Goal: Task Accomplishment & Management: Use online tool/utility

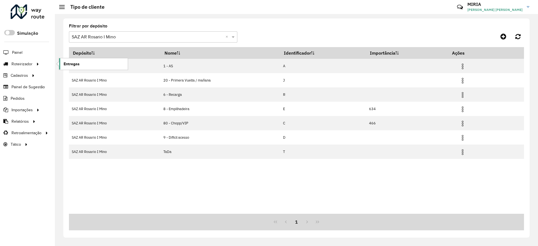
click at [72, 63] on span "Entregas" at bounding box center [72, 64] width 16 height 6
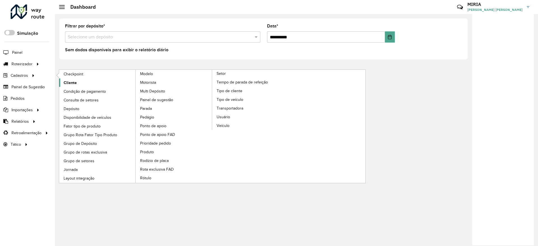
click at [73, 83] on span "Cliente" at bounding box center [70, 83] width 13 height 6
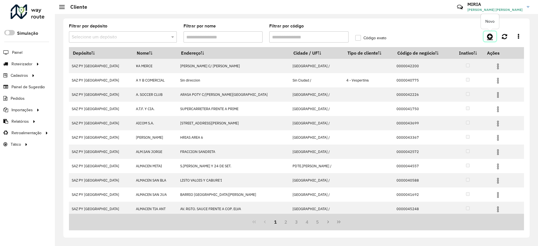
click at [491, 36] on icon at bounding box center [490, 36] width 6 height 7
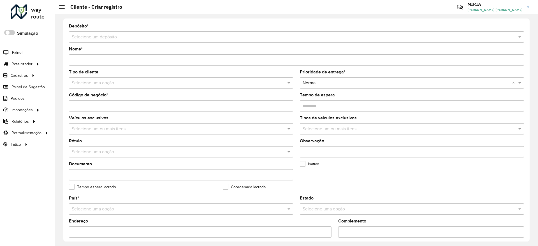
click at [21, 110] on span "Importações" at bounding box center [21, 110] width 21 height 6
click at [138, 119] on span "Pedidos" at bounding box center [140, 122] width 15 height 6
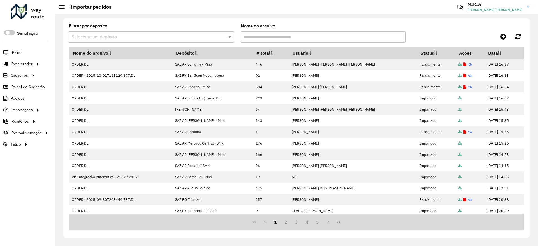
click at [221, 40] on div at bounding box center [151, 37] width 165 height 7
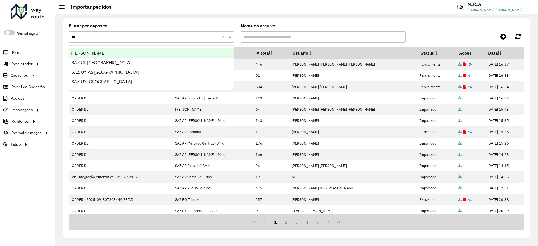
type input "***"
click at [215, 51] on div "SAZ BO Montero" at bounding box center [151, 54] width 165 height 10
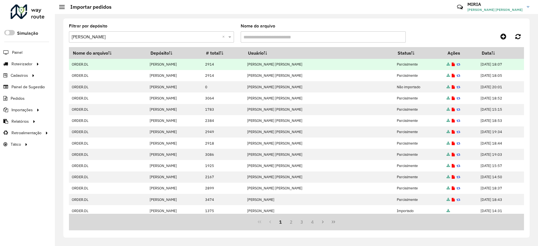
click at [452, 63] on icon at bounding box center [453, 65] width 3 height 4
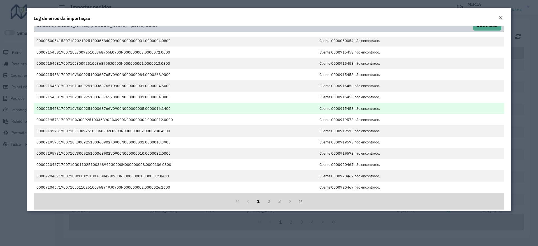
scroll to position [16, 0]
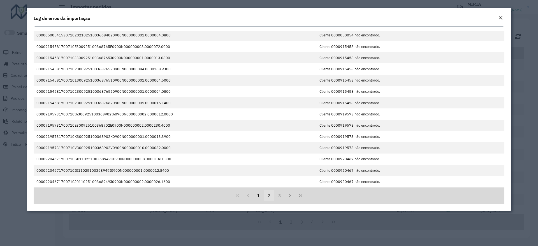
click at [268, 197] on button "2" at bounding box center [269, 195] width 11 height 11
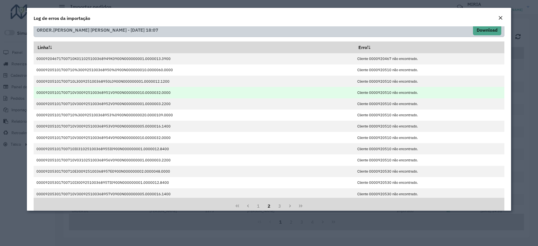
scroll to position [0, 0]
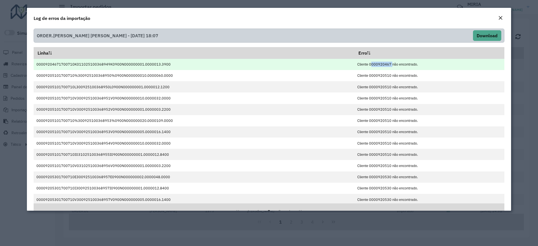
drag, startPoint x: 386, startPoint y: 65, endPoint x: 364, endPoint y: 65, distance: 21.3
click at [364, 65] on td "Cliente 0000920467 não encontrado." at bounding box center [430, 64] width 150 height 11
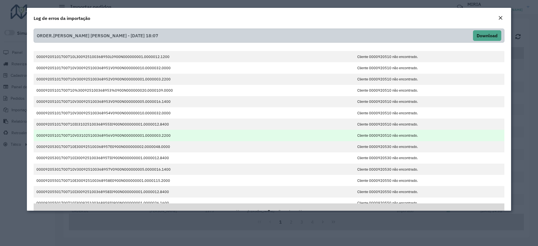
scroll to position [81, 0]
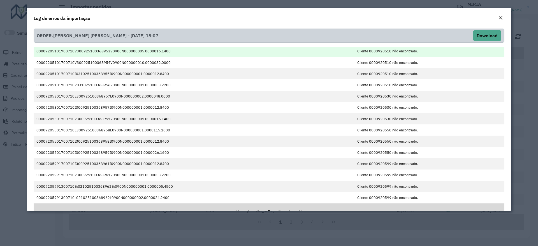
click at [383, 52] on td "Cliente 0000920510 não encontrado." at bounding box center [430, 51] width 150 height 11
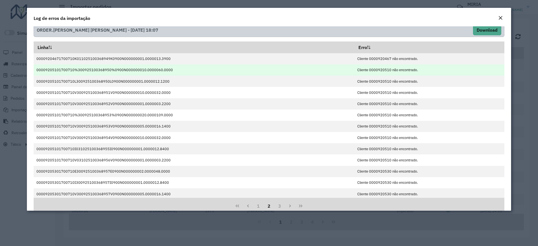
scroll to position [0, 0]
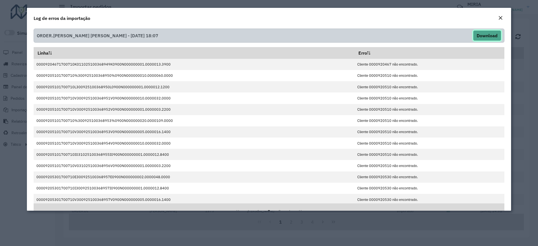
click at [482, 38] on button "Download" at bounding box center [487, 35] width 28 height 11
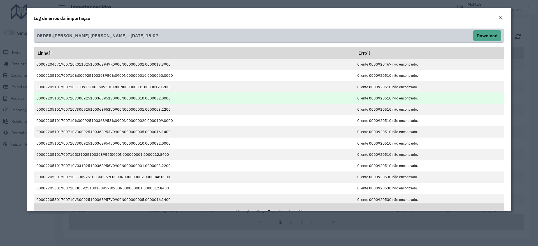
click at [361, 103] on td "Cliente 0000920510 não encontrado." at bounding box center [430, 98] width 150 height 11
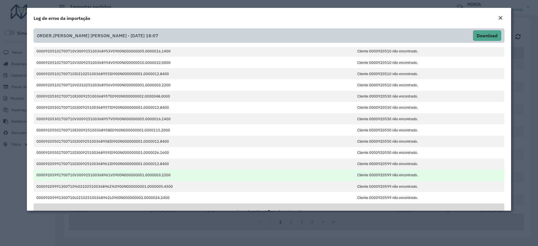
scroll to position [16, 0]
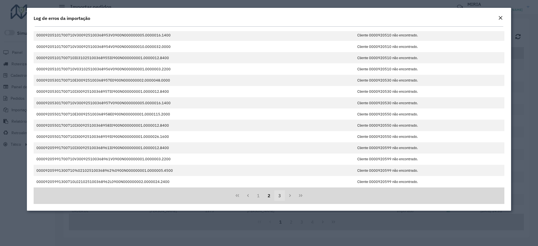
click at [278, 193] on button "3" at bounding box center [280, 195] width 11 height 11
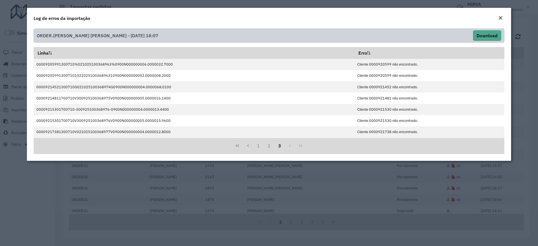
scroll to position [0, 0]
click at [269, 148] on button "2" at bounding box center [269, 146] width 11 height 11
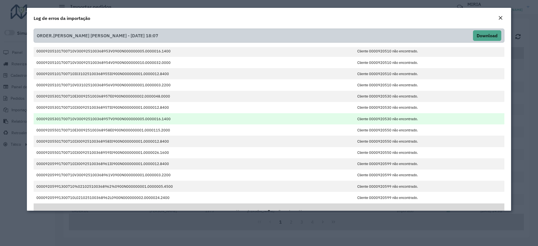
scroll to position [16, 0]
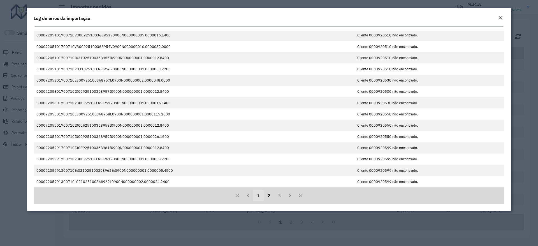
click at [259, 195] on button "1" at bounding box center [258, 195] width 11 height 11
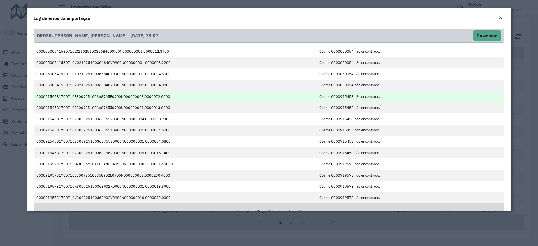
scroll to position [0, 0]
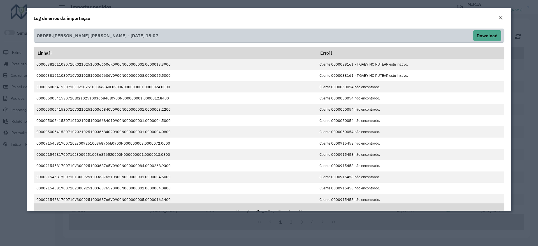
click at [503, 18] on em "Close" at bounding box center [501, 18] width 4 height 4
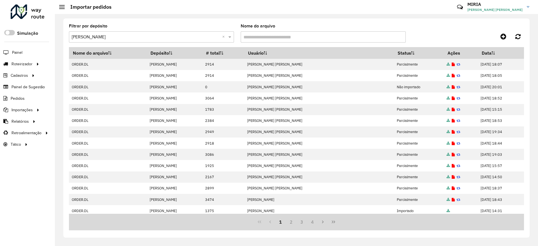
drag, startPoint x: 247, startPoint y: 102, endPoint x: 323, endPoint y: 4, distance: 124.0
click at [259, 84] on tbody "ORDER.DL SAZ BO Montero 2914 MIRIA ANDRADE THEODORO Parcialmente 30/09/2025 18:…" at bounding box center [296, 171] width 455 height 225
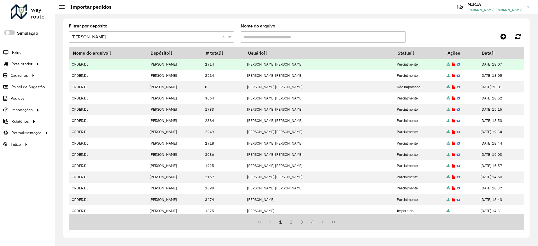
click at [452, 65] on icon at bounding box center [453, 65] width 3 height 4
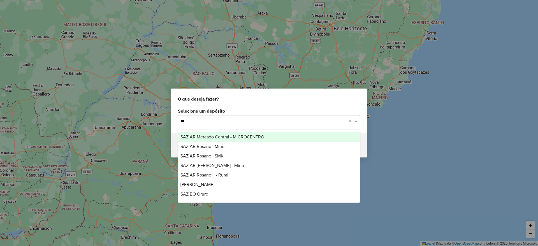
type input "***"
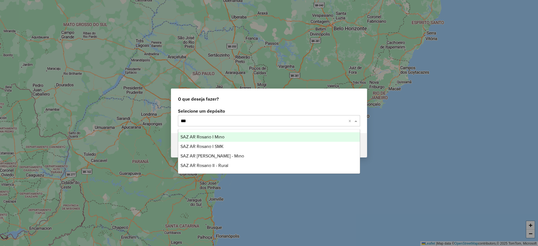
click at [214, 135] on span "SAZ AR Rosario I Mino" at bounding box center [203, 137] width 44 height 5
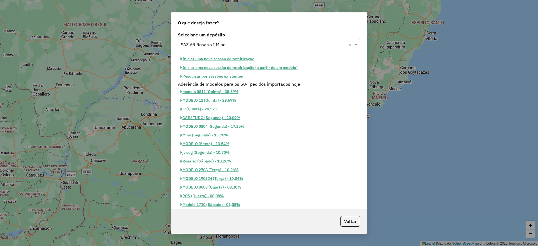
click at [225, 76] on button "Pesquisar por sessões existentes" at bounding box center [212, 76] width 68 height 9
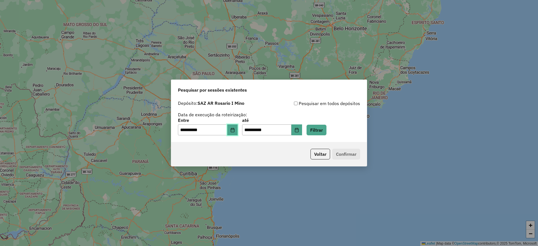
click at [238, 126] on button "Choose Date" at bounding box center [232, 130] width 11 height 11
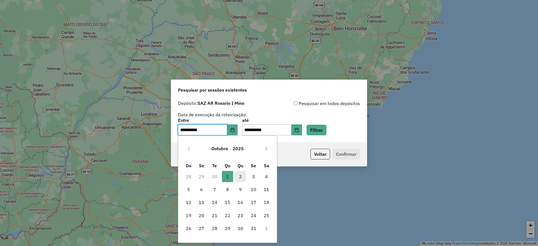
click at [239, 174] on span "2" at bounding box center [240, 176] width 11 height 11
type input "**********"
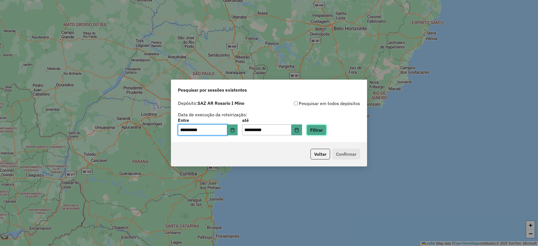
click at [326, 132] on button "Filtrar" at bounding box center [317, 130] width 20 height 11
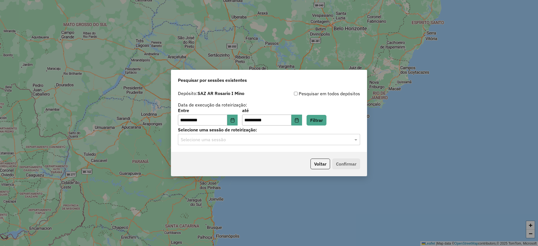
click at [269, 141] on input "text" at bounding box center [263, 140] width 165 height 7
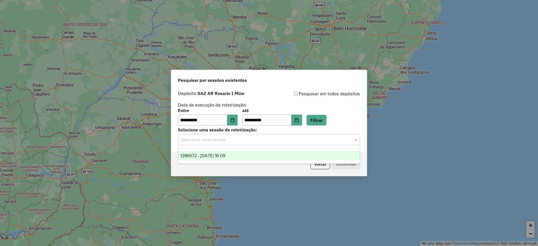
click at [251, 155] on div "1286572 - 02/10/2025 16:09" at bounding box center [269, 156] width 182 height 10
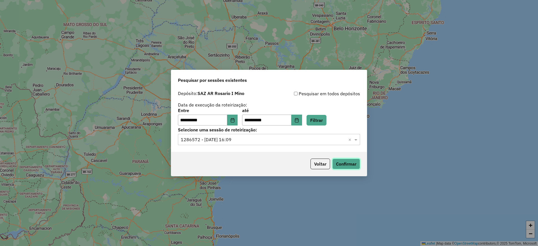
click at [341, 160] on button "Confirmar" at bounding box center [347, 164] width 28 height 11
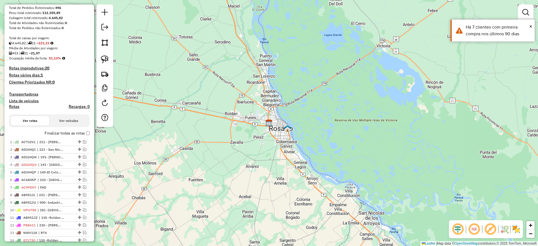
scroll to position [126, 0]
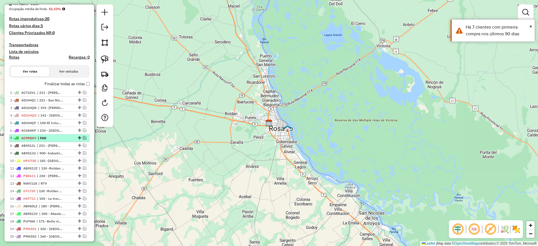
click at [84, 137] on em at bounding box center [84, 137] width 3 height 3
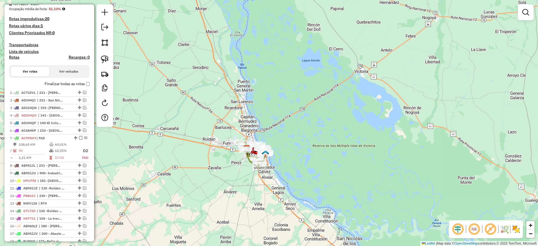
drag, startPoint x: 295, startPoint y: 198, endPoint x: 280, endPoint y: 183, distance: 21.6
click at [294, 199] on div "Janela de atendimento Grade de atendimento Capacidade Transportadoras Veículos …" at bounding box center [269, 123] width 538 height 246
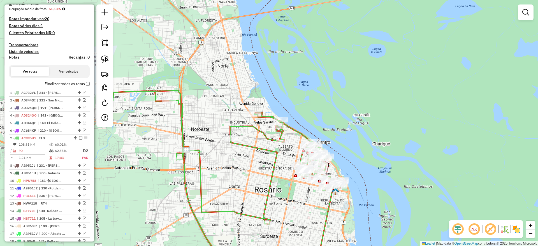
drag, startPoint x: 240, startPoint y: 161, endPoint x: 236, endPoint y: 173, distance: 12.9
click at [237, 178] on div "Janela de atendimento Grade de atendimento Capacidade Transportadoras Veículos …" at bounding box center [269, 123] width 538 height 246
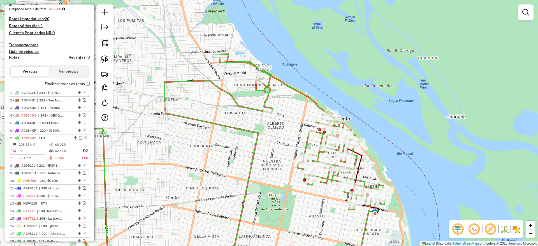
drag, startPoint x: 282, startPoint y: 194, endPoint x: 236, endPoint y: 208, distance: 48.2
click at [236, 208] on div "Janela de atendimento Grade de atendimento Capacidade Transportadoras Veículos …" at bounding box center [269, 123] width 538 height 246
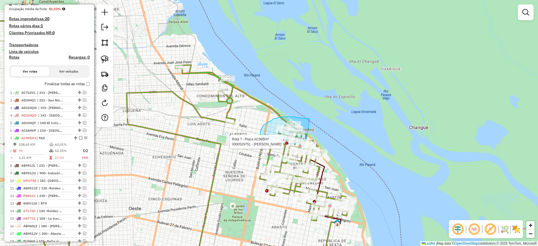
click at [307, 139] on div "Rota 7 - Placa AC995HY 0000455896 - HELADOS ESTHER S R L Rota 7 - Placa AC995HY…" at bounding box center [269, 123] width 538 height 246
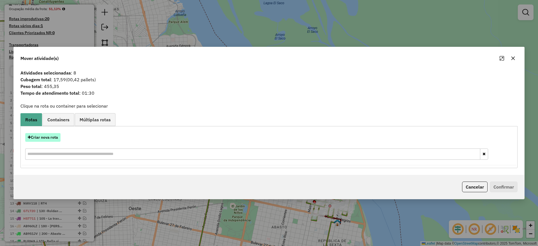
click at [50, 139] on button "Criar nova rota" at bounding box center [42, 137] width 35 height 9
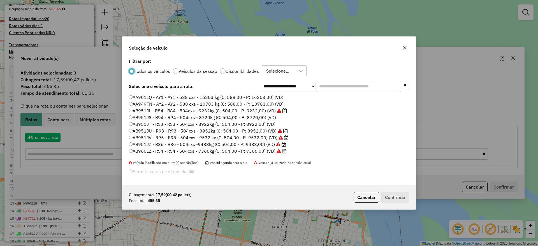
scroll to position [3, 2]
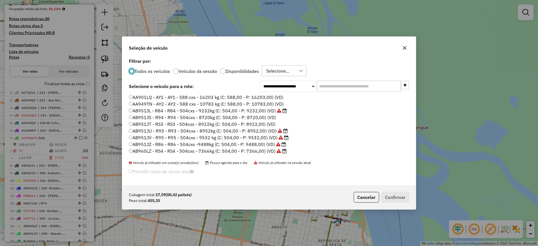
click at [353, 91] on input "text" at bounding box center [359, 86] width 84 height 11
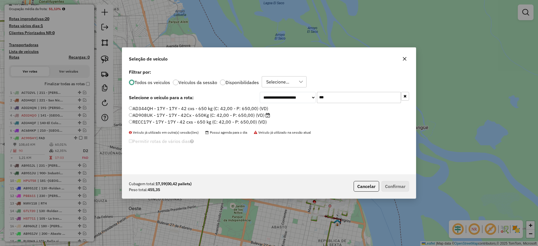
type input "***"
click at [256, 115] on label "AD908UK - 17Y - 17Y - 42Cx - 650Kg (C: 42,00 - P: 650,00) (VD)" at bounding box center [199, 115] width 141 height 7
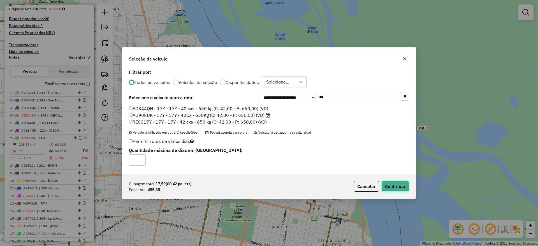
drag, startPoint x: 392, startPoint y: 188, endPoint x: 384, endPoint y: 177, distance: 13.4
click at [390, 186] on button "Confirmar" at bounding box center [396, 186] width 28 height 11
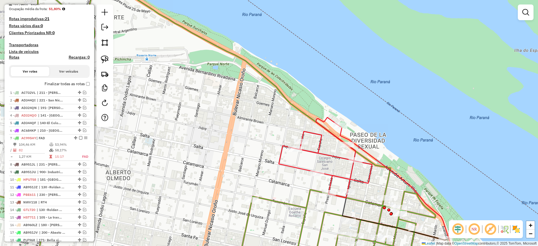
click at [314, 150] on icon at bounding box center [325, 158] width 93 height 80
select select "**********"
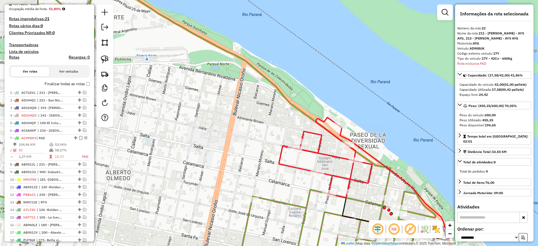
scroll to position [225, 0]
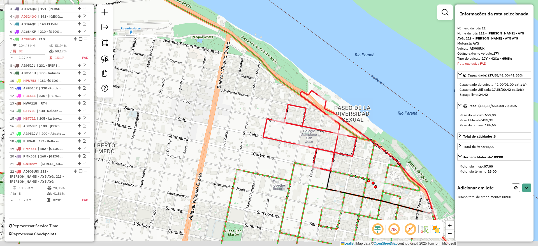
drag, startPoint x: 321, startPoint y: 150, endPoint x: 293, endPoint y: 111, distance: 48.6
click at [293, 111] on icon at bounding box center [309, 131] width 93 height 80
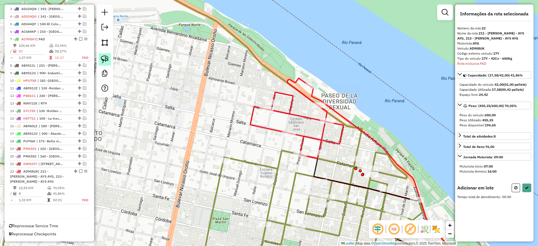
click at [107, 61] on img at bounding box center [105, 60] width 8 height 8
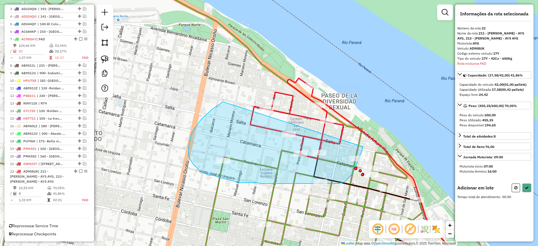
drag, startPoint x: 198, startPoint y: 123, endPoint x: 364, endPoint y: 145, distance: 166.9
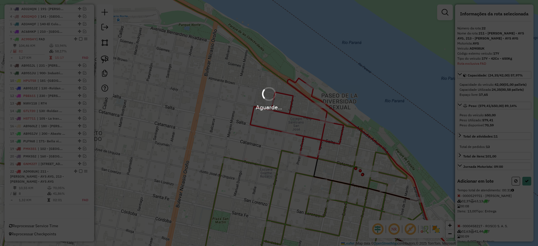
select select "**********"
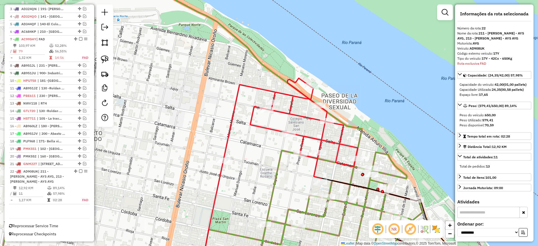
click at [436, 231] on img at bounding box center [436, 229] width 9 height 9
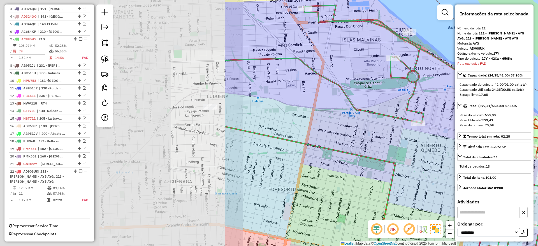
drag, startPoint x: 155, startPoint y: 164, endPoint x: 437, endPoint y: 160, distance: 282.4
click at [437, 160] on div "Janela de atendimento Grade de atendimento Capacidade Transportadoras Veículos …" at bounding box center [269, 123] width 538 height 246
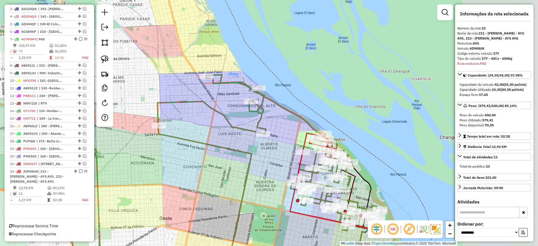
drag, startPoint x: 299, startPoint y: 192, endPoint x: 164, endPoint y: 178, distance: 135.0
click at [163, 178] on div "Janela de atendimento Grade de atendimento Capacidade Transportadoras Veículos …" at bounding box center [269, 123] width 538 height 246
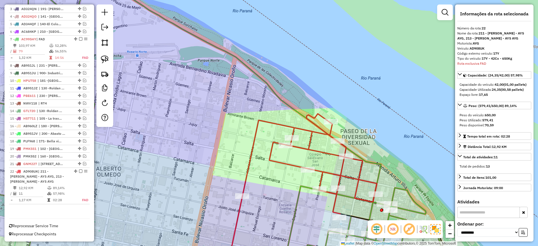
click at [344, 168] on icon at bounding box center [310, 164] width 135 height 100
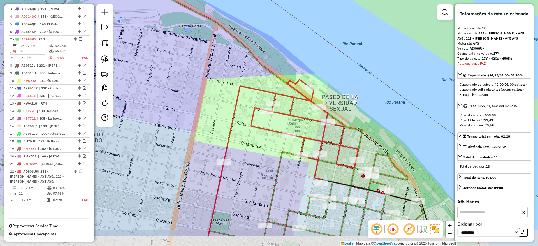
drag, startPoint x: 338, startPoint y: 168, endPoint x: 320, endPoint y: 133, distance: 38.9
click at [320, 133] on div "Janela de atendimento Grade de atendimento Capacidade Transportadoras Veículos …" at bounding box center [269, 123] width 538 height 246
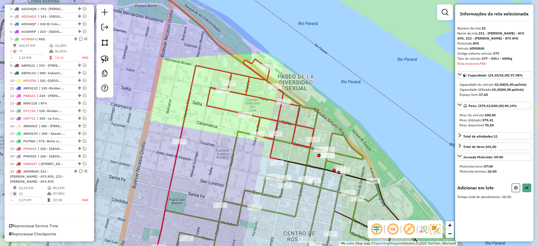
drag, startPoint x: 387, startPoint y: 128, endPoint x: 220, endPoint y: 111, distance: 167.7
click at [342, 107] on div "Janela de atendimento Grade de atendimento Capacidade Transportadoras Veículos …" at bounding box center [269, 123] width 538 height 246
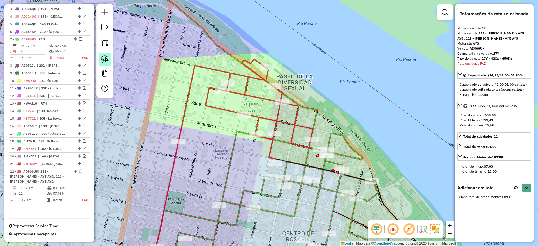
click at [105, 61] on img at bounding box center [105, 60] width 8 height 8
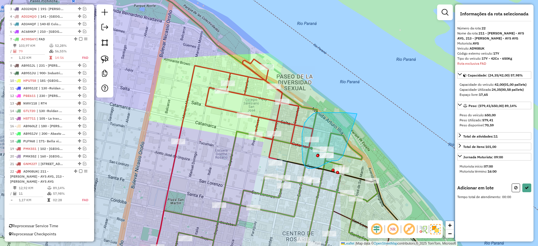
drag, startPoint x: 352, startPoint y: 114, endPoint x: 346, endPoint y: 155, distance: 41.8
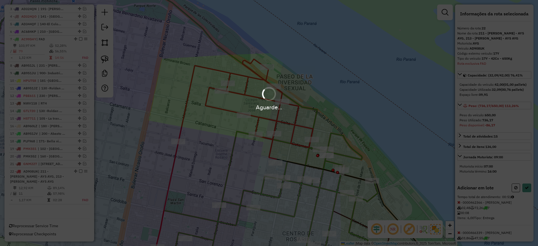
click at [517, 194] on div "Aguarde..." at bounding box center [269, 123] width 538 height 246
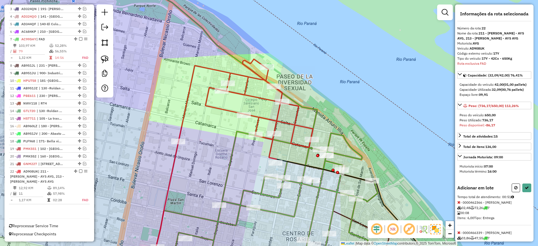
drag, startPoint x: 514, startPoint y: 194, endPoint x: 484, endPoint y: 186, distance: 31.0
click at [515, 190] on icon at bounding box center [516, 188] width 3 height 4
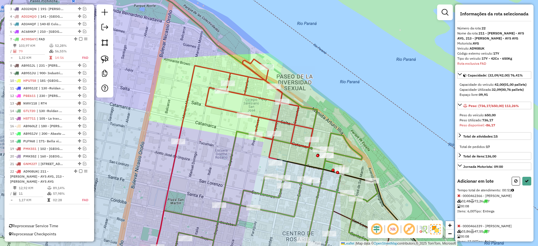
select select "**********"
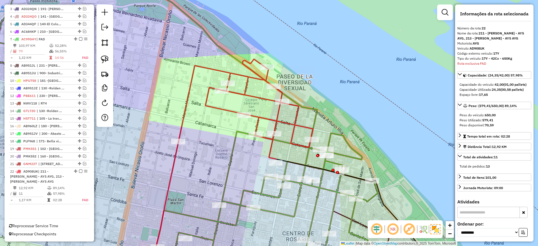
click at [305, 128] on icon at bounding box center [246, 109] width 135 height 100
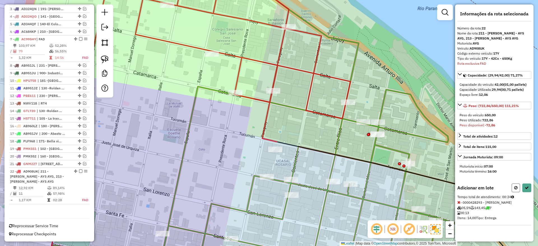
click at [514, 188] on button at bounding box center [516, 188] width 8 height 9
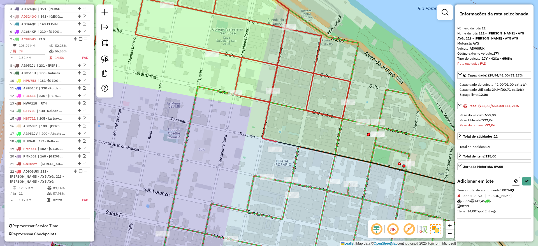
select select "**********"
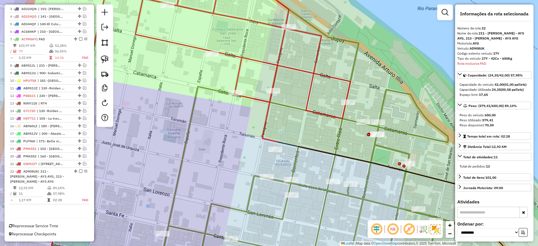
click at [307, 105] on icon at bounding box center [216, 58] width 269 height 167
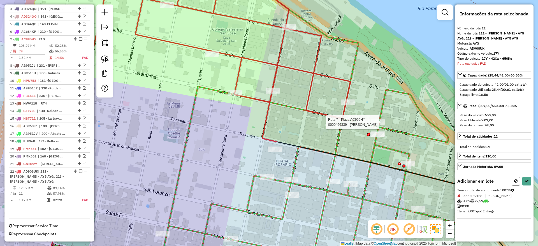
select select "**********"
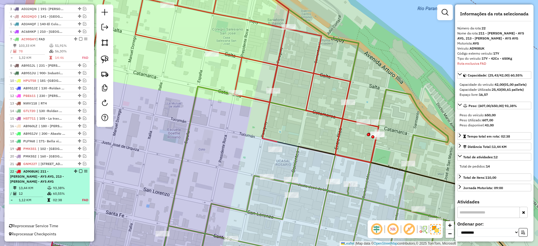
click at [77, 174] on div "22 - AD908UK | 211 - [PERSON_NAME] - AY5 AYG, 213 - [PERSON_NAME] - AY5 AYG" at bounding box center [49, 176] width 79 height 15
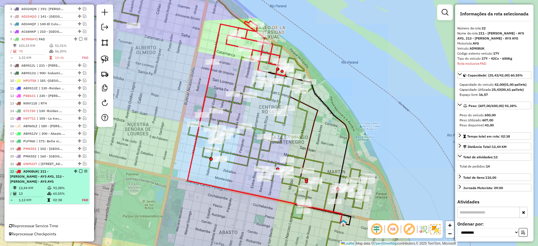
click at [79, 170] on em at bounding box center [80, 171] width 3 height 3
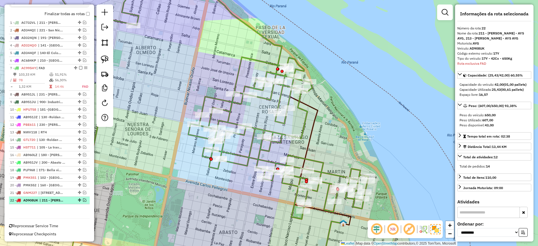
scroll to position [196, 0]
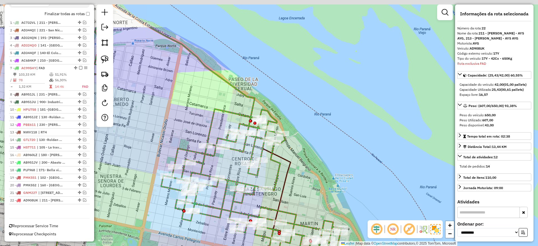
drag, startPoint x: 233, startPoint y: 84, endPoint x: 201, endPoint y: 144, distance: 68.1
click at [201, 144] on icon at bounding box center [130, 175] width 423 height 296
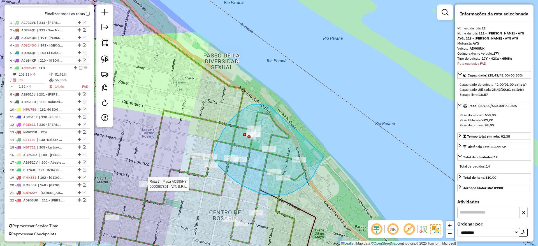
drag, startPoint x: 270, startPoint y: 106, endPoint x: 324, endPoint y: 156, distance: 73.8
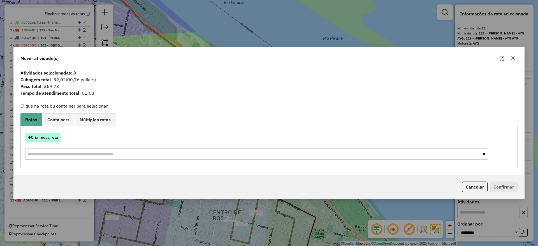
click at [50, 139] on button "Criar nova rota" at bounding box center [42, 137] width 35 height 9
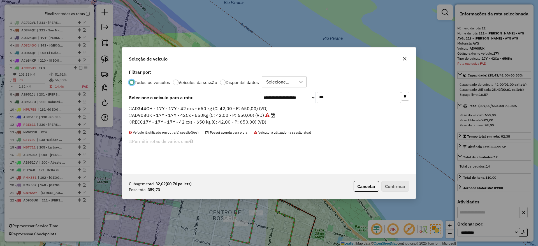
scroll to position [3, 2]
click at [260, 116] on label "AD908UK - 17Y - 17Y - 42Cx - 650Kg (C: 42,00 - P: 650,00) (VD)" at bounding box center [202, 115] width 147 height 7
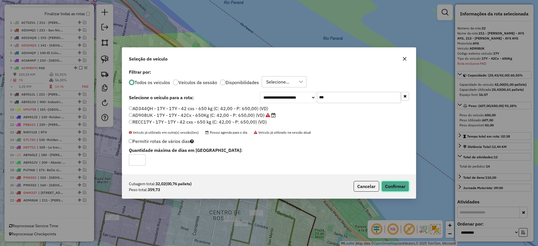
click at [395, 185] on button "Confirmar" at bounding box center [396, 186] width 28 height 11
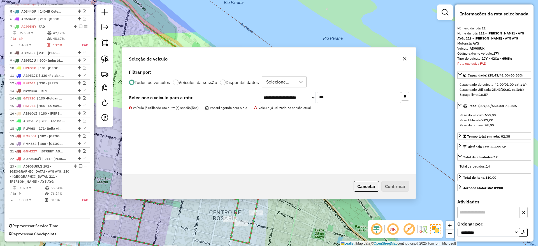
scroll to position [238, 0]
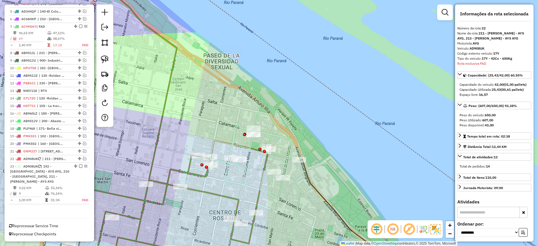
click at [289, 135] on icon at bounding box center [254, 155] width 89 height 87
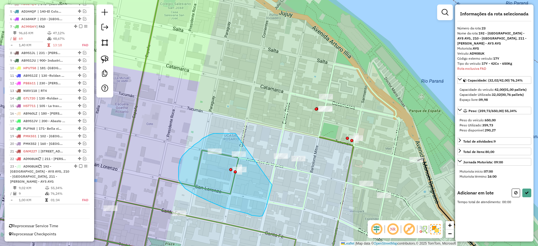
drag, startPoint x: 236, startPoint y: 134, endPoint x: 274, endPoint y: 180, distance: 59.4
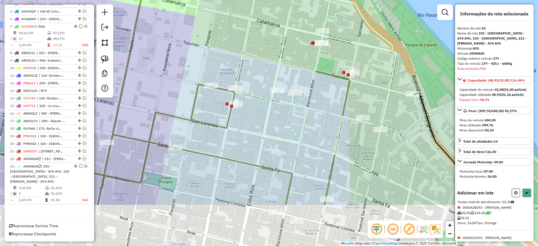
drag, startPoint x: 235, startPoint y: 187, endPoint x: 231, endPoint y: 126, distance: 60.7
click at [231, 126] on icon at bounding box center [167, 57] width 365 height 296
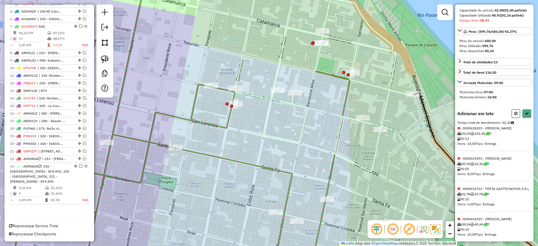
scroll to position [102, 0]
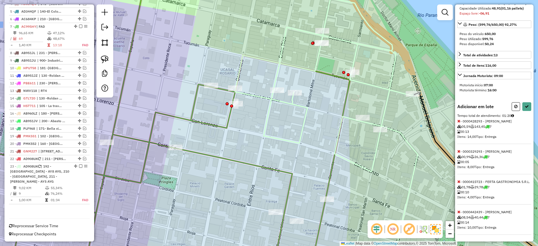
click at [460, 119] on icon at bounding box center [459, 121] width 3 height 4
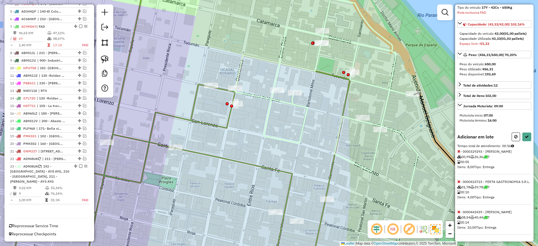
click at [460, 213] on icon at bounding box center [459, 212] width 3 height 4
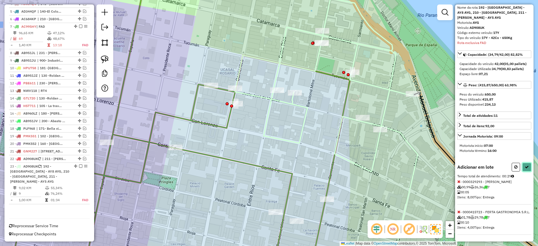
click at [523, 163] on button at bounding box center [527, 167] width 9 height 9
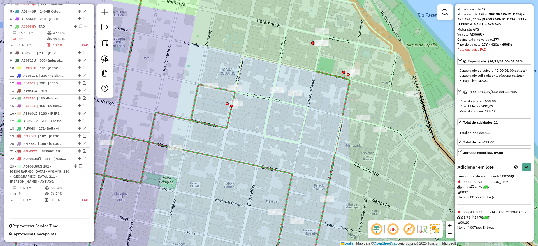
select select "**********"
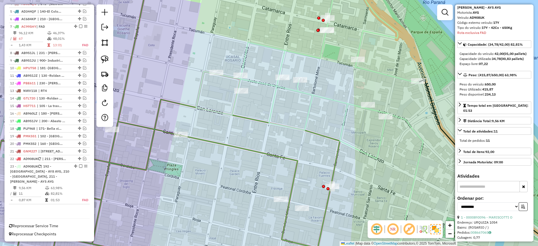
drag, startPoint x: 257, startPoint y: 112, endPoint x: 263, endPoint y: 97, distance: 15.7
click at [263, 97] on div "Janela de atendimento Grade de atendimento Capacidade Transportadoras Veículos …" at bounding box center [269, 123] width 538 height 246
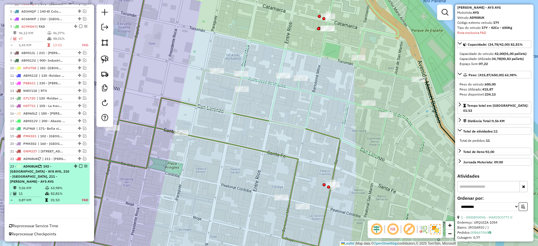
click at [79, 166] on em at bounding box center [80, 166] width 3 height 3
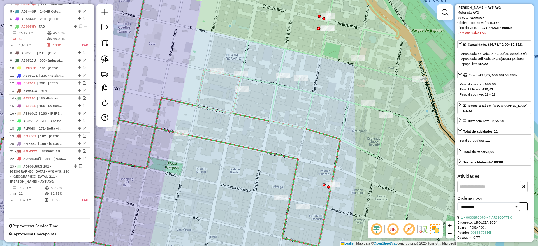
scroll to position [204, 0]
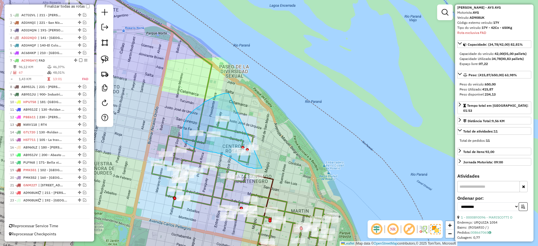
drag, startPoint x: 207, startPoint y: 101, endPoint x: 285, endPoint y: 147, distance: 90.9
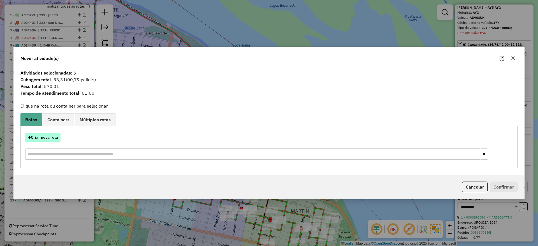
click at [51, 139] on button "Criar nova rota" at bounding box center [42, 137] width 35 height 9
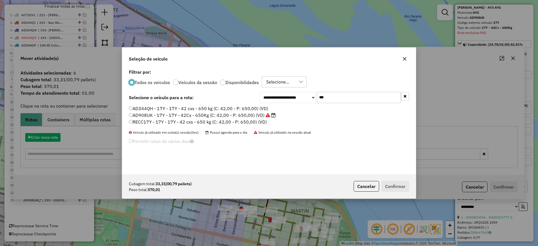
scroll to position [3, 2]
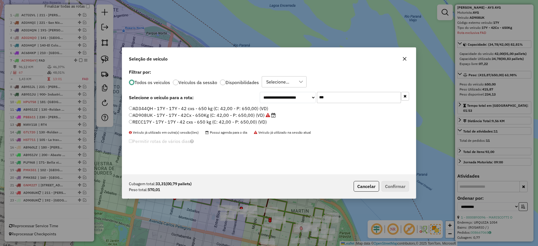
click at [217, 116] on label "AD908UK - 17Y - 17Y - 42Cx - 650Kg (C: 42,00 - P: 650,00) (VD)" at bounding box center [202, 115] width 147 height 7
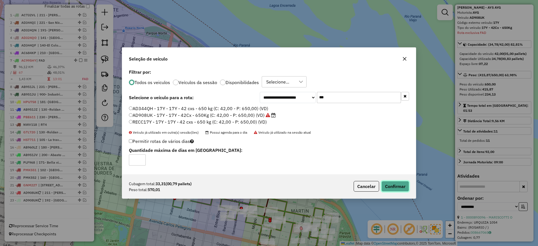
click at [399, 185] on button "Confirmar" at bounding box center [396, 186] width 28 height 11
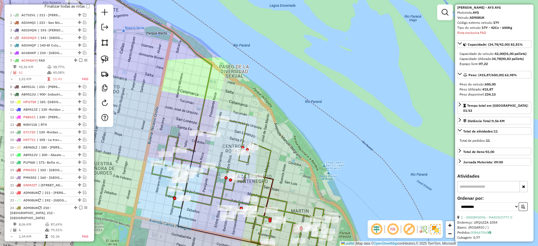
scroll to position [240, 0]
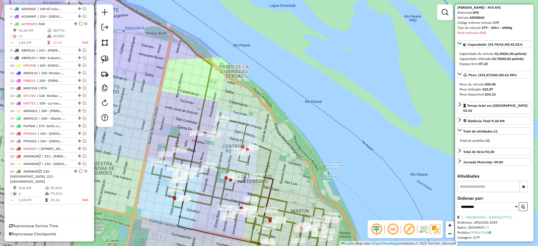
click at [244, 131] on icon at bounding box center [225, 141] width 54 height 44
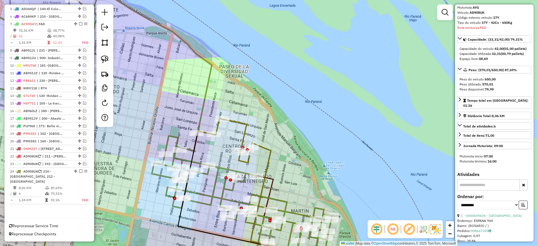
scroll to position [0, 0]
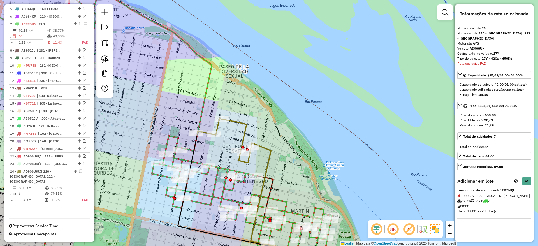
select select "**********"
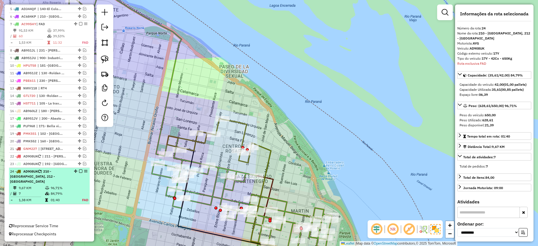
click at [80, 170] on em at bounding box center [80, 171] width 3 height 3
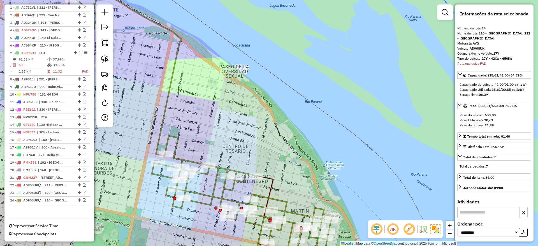
scroll to position [211, 0]
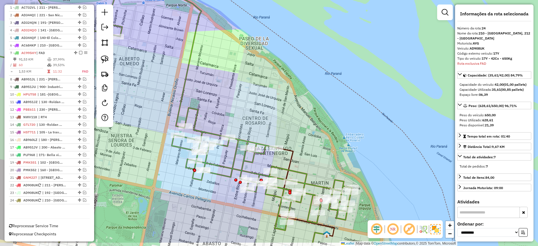
drag, startPoint x: 208, startPoint y: 113, endPoint x: 214, endPoint y: 105, distance: 10.3
click at [214, 105] on div "Janela de atendimento Grade de atendimento Capacidade Transportadoras Veículos …" at bounding box center [269, 123] width 538 height 246
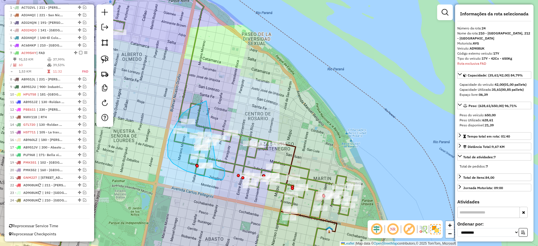
drag, startPoint x: 206, startPoint y: 101, endPoint x: 216, endPoint y: 165, distance: 65.2
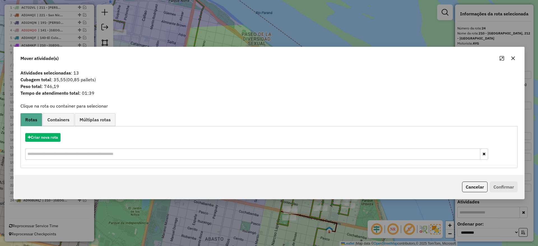
click at [515, 58] on icon "button" at bounding box center [513, 58] width 4 height 4
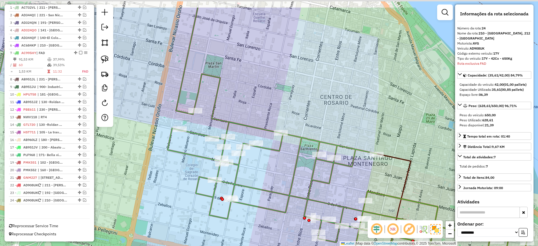
drag, startPoint x: 243, startPoint y: 182, endPoint x: 258, endPoint y: 202, distance: 24.6
click at [258, 202] on div "Janela de atendimento Grade de atendimento Capacidade Transportadoras Veículos …" at bounding box center [269, 123] width 538 height 246
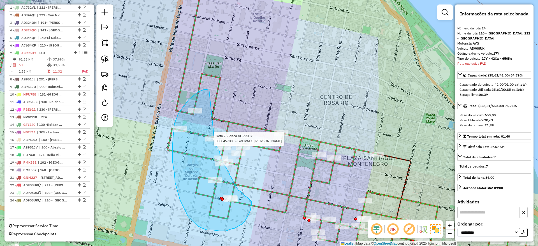
click at [214, 139] on div "Rota 7 - Placa AC995HY 0000424716 - [GEOGRAPHIC_DATA] Rota 7 - Placa AC995HY 0…" at bounding box center [269, 123] width 538 height 246
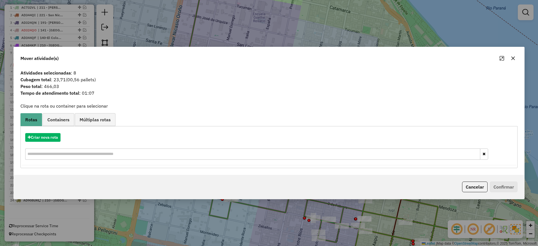
click at [40, 142] on div "Criar nova rota" at bounding box center [269, 147] width 495 height 36
click at [43, 137] on button "Criar nova rota" at bounding box center [42, 137] width 35 height 9
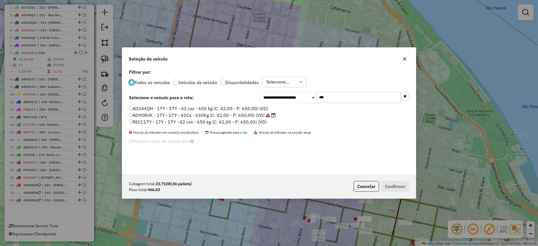
scroll to position [3, 2]
click at [142, 116] on label "AD908UK - 17Y - 17Y - 42Cx - 650Kg (C: 42,00 - P: 650,00) (VD)" at bounding box center [202, 115] width 147 height 7
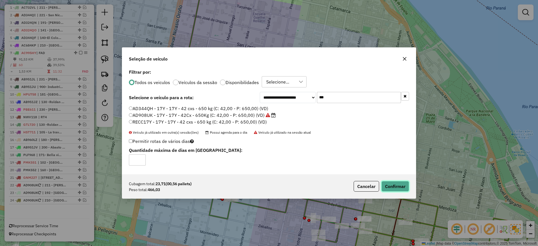
click at [394, 184] on button "Confirmar" at bounding box center [396, 186] width 28 height 11
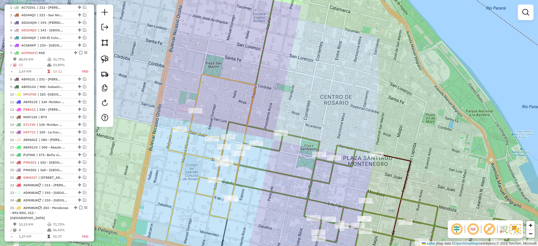
scroll to position [240, 0]
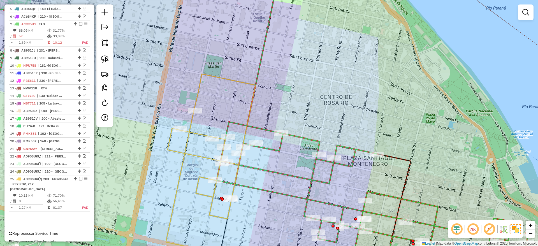
click at [197, 133] on icon at bounding box center [212, 146] width 88 height 145
select select "**********"
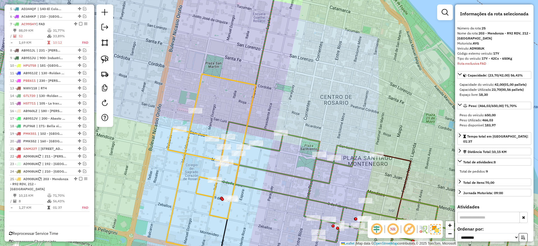
scroll to position [248, 0]
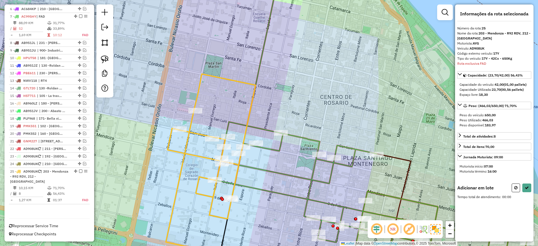
click at [225, 133] on icon at bounding box center [237, 123] width 583 height 296
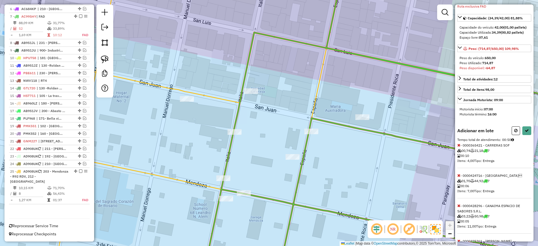
scroll to position [91, 0]
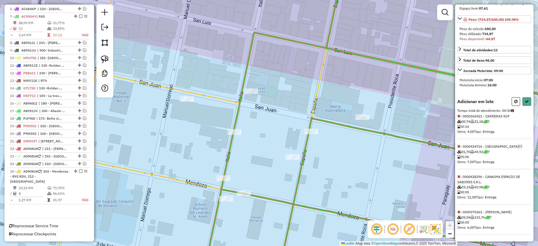
click at [459, 213] on icon at bounding box center [459, 212] width 3 height 4
click at [523, 101] on button at bounding box center [527, 101] width 9 height 9
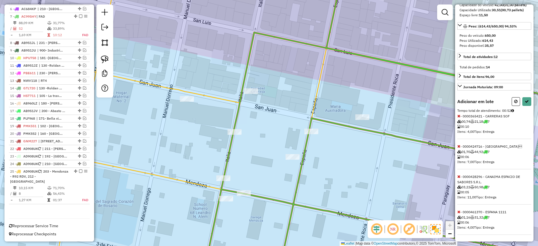
select select "**********"
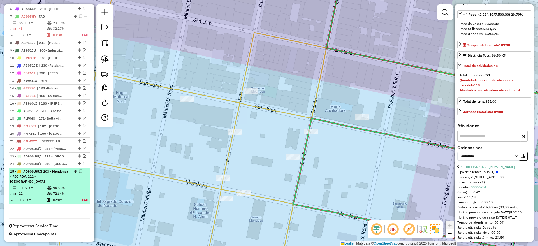
click at [81, 171] on div at bounding box center [79, 171] width 17 height 3
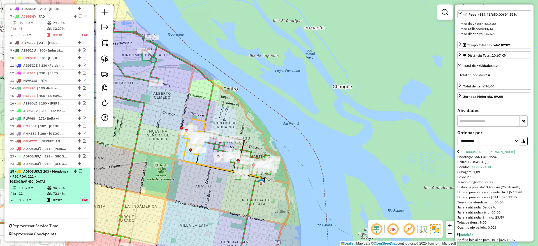
click at [79, 171] on em at bounding box center [80, 171] width 3 height 3
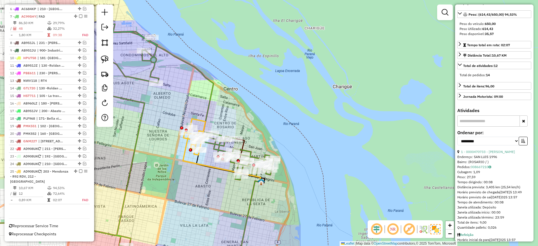
scroll to position [219, 0]
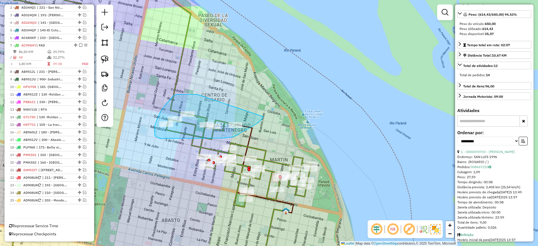
drag, startPoint x: 177, startPoint y: 95, endPoint x: 263, endPoint y: 117, distance: 89.2
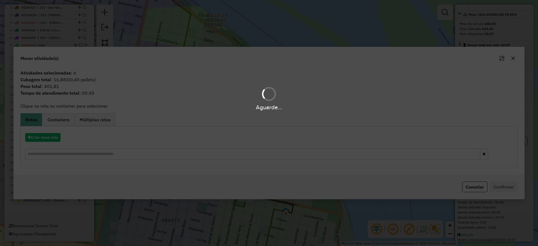
click at [52, 137] on div "Aguarde..." at bounding box center [269, 123] width 538 height 246
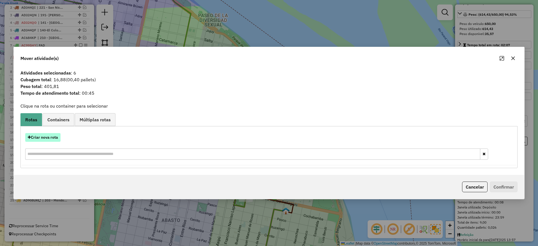
click at [53, 139] on button "Criar nova rota" at bounding box center [42, 137] width 35 height 9
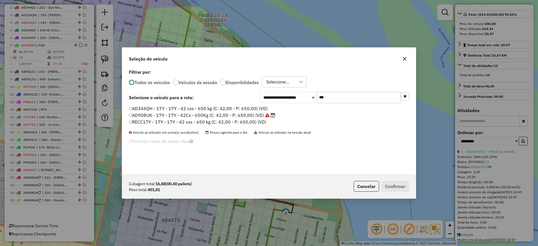
scroll to position [3, 2]
click at [271, 118] on label "AD908UK - 17Y - 17Y - 42Cx - 650Kg (C: 42,00 - P: 650,00) (VD)" at bounding box center [202, 115] width 147 height 7
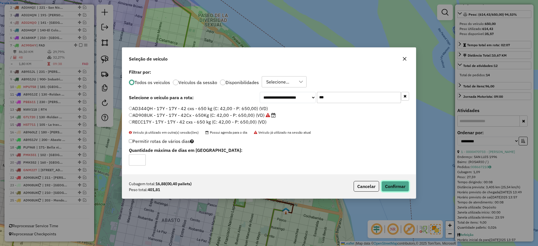
click at [395, 186] on button "Confirmar" at bounding box center [396, 186] width 28 height 11
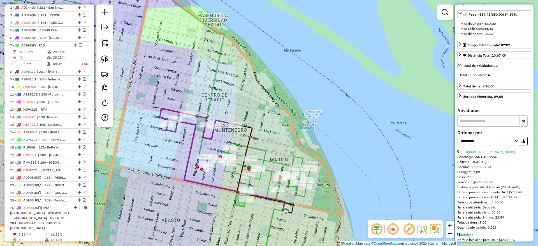
scroll to position [266, 0]
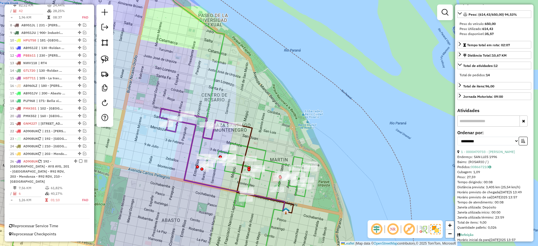
click at [223, 121] on icon at bounding box center [198, 124] width 76 height 31
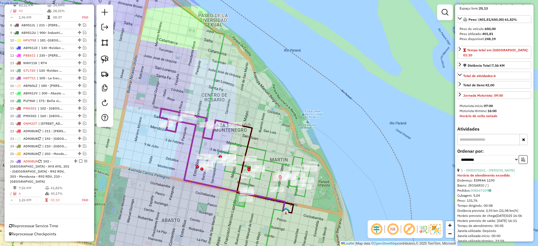
scroll to position [0, 0]
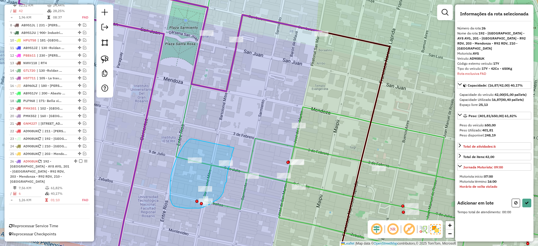
drag, startPoint x: 184, startPoint y: 145, endPoint x: 234, endPoint y: 148, distance: 50.0
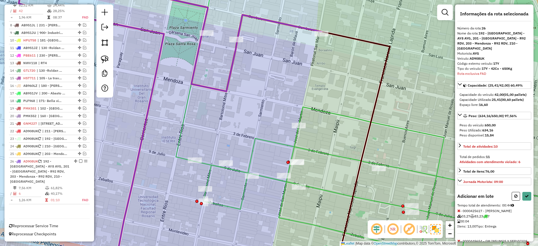
select select "**********"
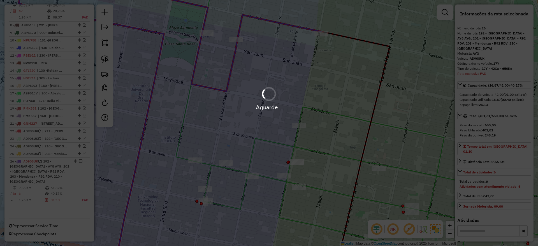
click at [526, 206] on div "Aguarde..." at bounding box center [269, 123] width 538 height 246
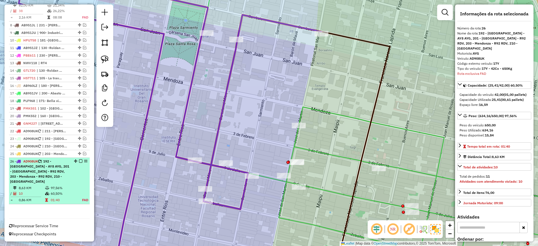
click at [80, 161] on em at bounding box center [80, 161] width 3 height 3
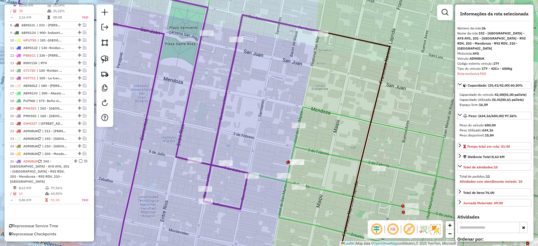
scroll to position [227, 0]
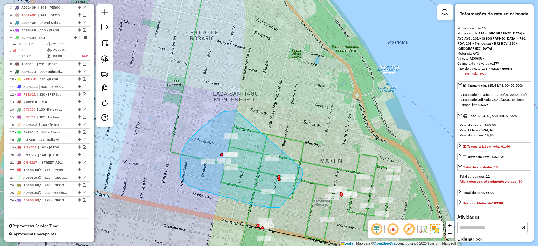
drag, startPoint x: 209, startPoint y: 122, endPoint x: 303, endPoint y: 163, distance: 102.9
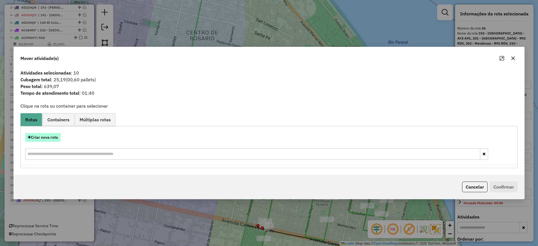
click at [57, 138] on button "Criar nova rota" at bounding box center [42, 137] width 35 height 9
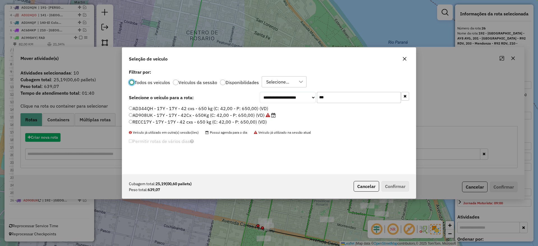
scroll to position [3, 2]
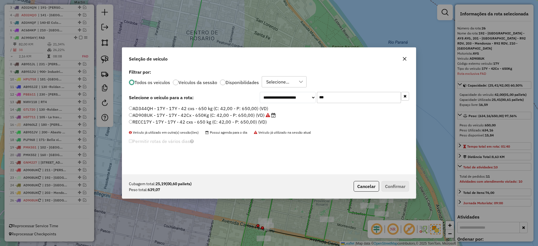
click at [200, 115] on label "AD908UK - 17Y - 17Y - 42Cx - 650Kg (C: 42,00 - P: 650,00) (VD)" at bounding box center [202, 115] width 147 height 7
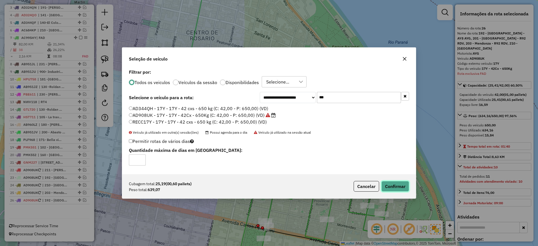
click at [402, 185] on button "Confirmar" at bounding box center [396, 186] width 28 height 11
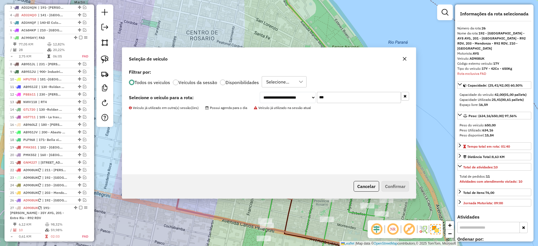
scroll to position [258, 0]
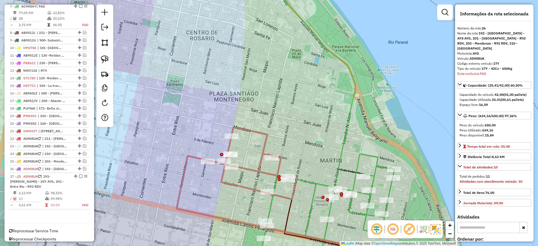
click at [240, 128] on icon at bounding box center [252, 163] width 88 height 72
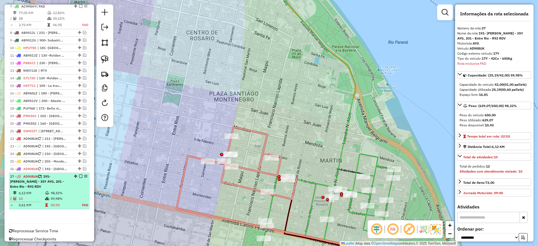
click at [80, 178] on div "27 - AD908UK | 191- [PERSON_NAME] - 35Y AYG, 201 - Entre Rio - R92 RDV" at bounding box center [49, 181] width 79 height 15
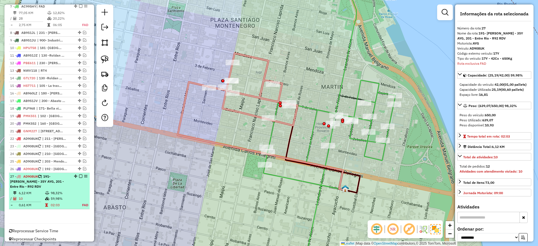
click at [81, 177] on div at bounding box center [79, 176] width 17 height 3
click at [79, 177] on em at bounding box center [80, 176] width 3 height 3
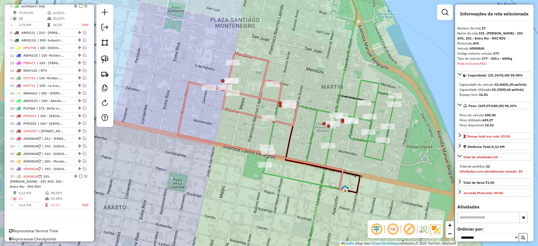
scroll to position [234, 0]
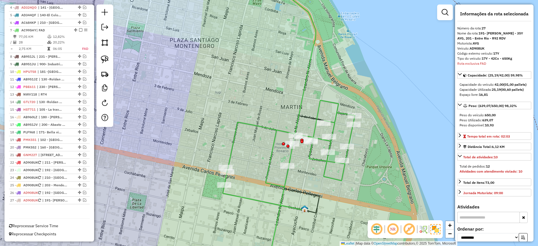
drag, startPoint x: 177, startPoint y: 146, endPoint x: 137, endPoint y: 166, distance: 45.4
click at [137, 166] on div "Janela de atendimento Grade de atendimento Capacidade Transportadoras Veículos …" at bounding box center [269, 123] width 538 height 246
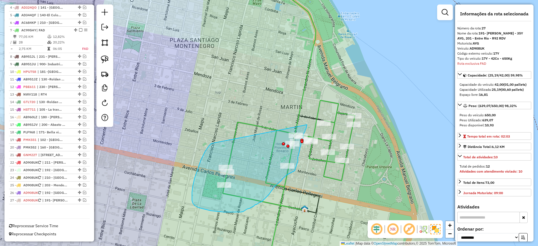
drag, startPoint x: 211, startPoint y: 144, endPoint x: 307, endPoint y: 125, distance: 97.5
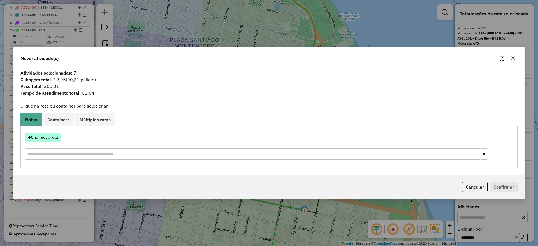
click at [53, 139] on button "Criar nova rota" at bounding box center [42, 137] width 35 height 9
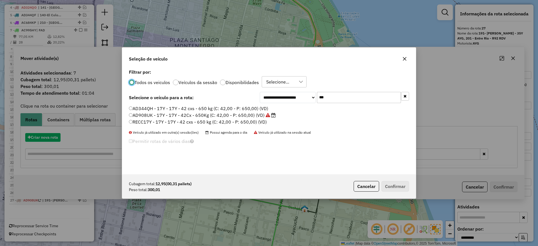
scroll to position [3, 2]
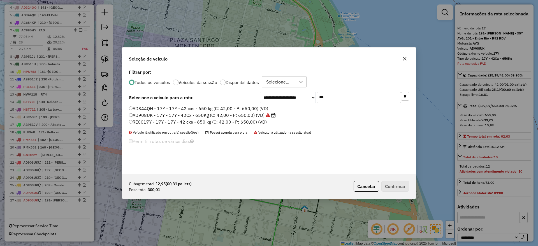
click at [213, 115] on label "AD908UK - 17Y - 17Y - 42Cx - 650Kg (C: 42,00 - P: 650,00) (VD)" at bounding box center [202, 115] width 147 height 7
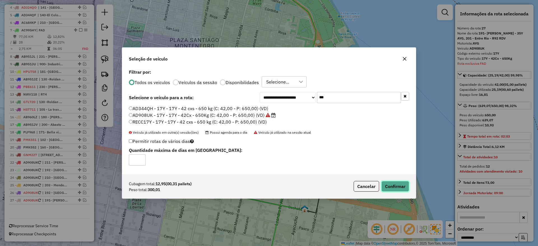
click at [401, 188] on button "Confirmar" at bounding box center [396, 186] width 28 height 11
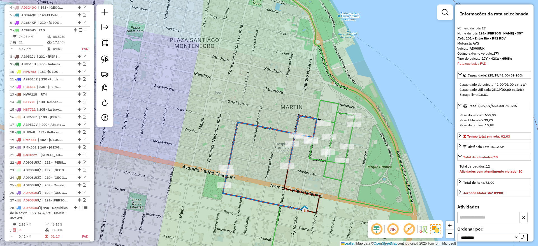
scroll to position [271, 0]
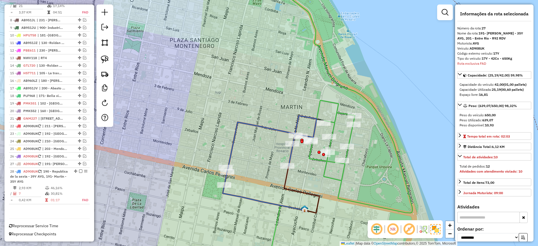
click at [288, 134] on icon at bounding box center [271, 150] width 92 height 69
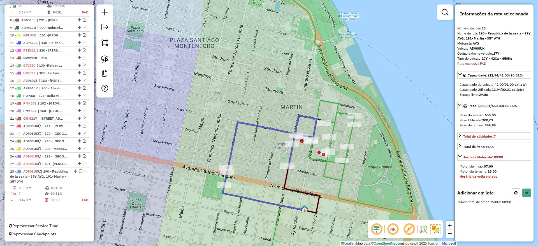
click at [517, 190] on button at bounding box center [516, 193] width 8 height 9
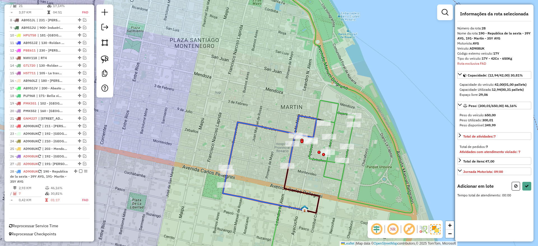
select select "**********"
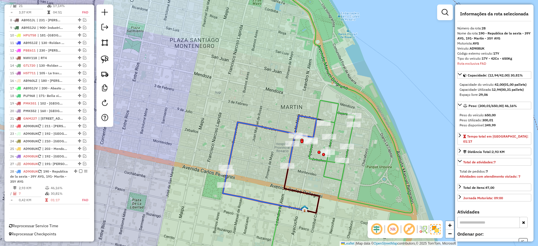
click at [351, 139] on icon at bounding box center [342, 94] width 142 height 238
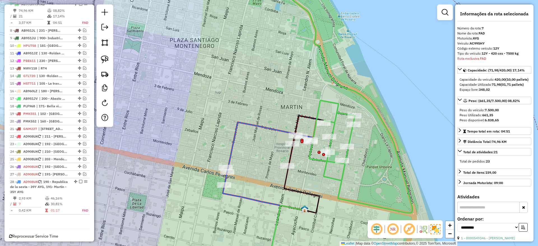
scroll to position [256, 0]
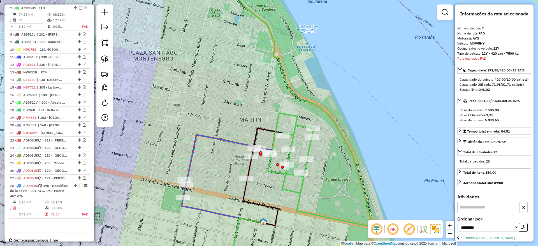
drag, startPoint x: 339, startPoint y: 171, endPoint x: 321, endPoint y: 174, distance: 18.4
click at [321, 174] on div "Janela de atendimento Grade de atendimento Capacidade Transportadoras Veículos …" at bounding box center [269, 123] width 538 height 246
click at [106, 61] on img at bounding box center [105, 60] width 8 height 8
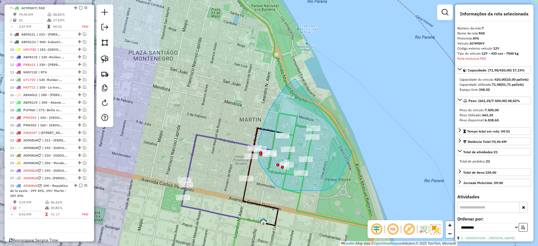
drag, startPoint x: 289, startPoint y: 84, endPoint x: 355, endPoint y: 141, distance: 87.1
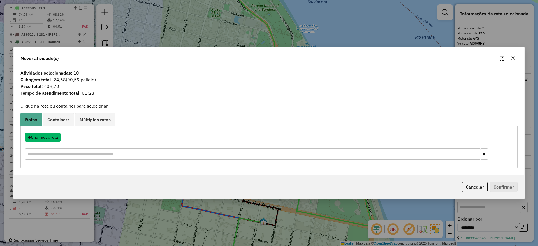
click at [45, 138] on button "Criar nova rota" at bounding box center [42, 137] width 35 height 9
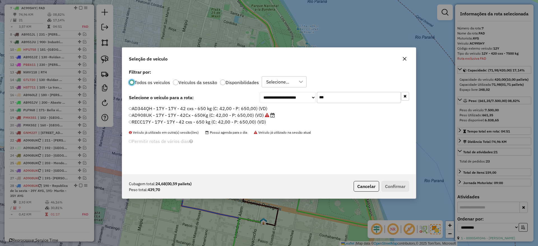
scroll to position [3, 2]
click at [206, 115] on label "AD908UK - 17Y - 17Y - 42Cx - 650Kg (C: 42,00 - P: 650,00) (VD)" at bounding box center [202, 115] width 147 height 7
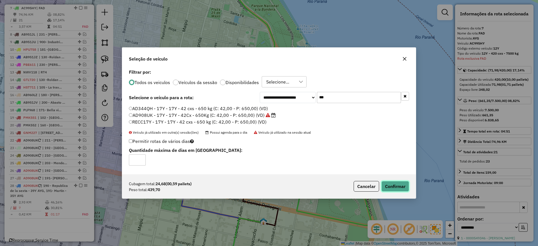
click at [399, 186] on button "Confirmar" at bounding box center [396, 186] width 28 height 11
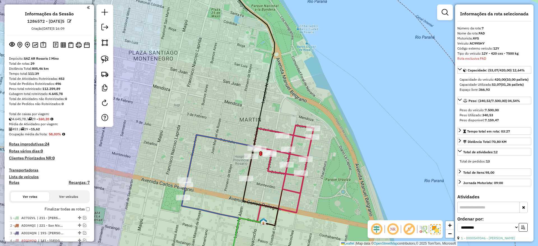
scroll to position [0, 0]
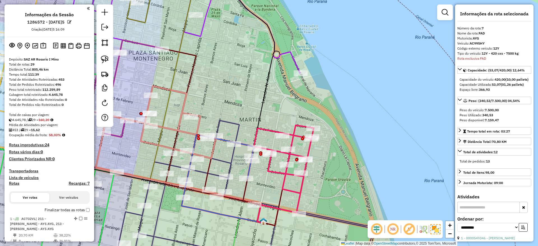
click at [15, 187] on label "Rotas" at bounding box center [14, 184] width 10 height 7
click at [15, 183] on h4 "Rotas" at bounding box center [14, 183] width 10 height 5
select select "*"
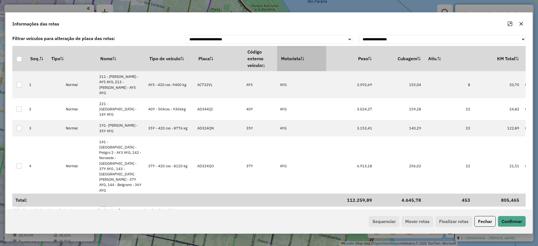
click at [318, 59] on th "Motorista" at bounding box center [301, 58] width 49 height 25
click at [301, 64] on th "Motorista" at bounding box center [301, 58] width 49 height 25
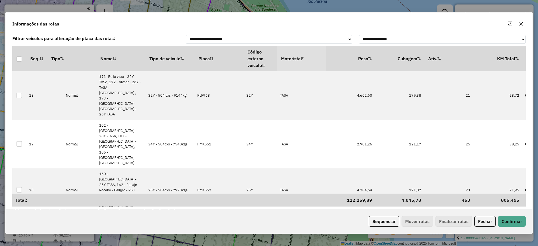
click at [301, 63] on th "Motorista" at bounding box center [301, 58] width 49 height 25
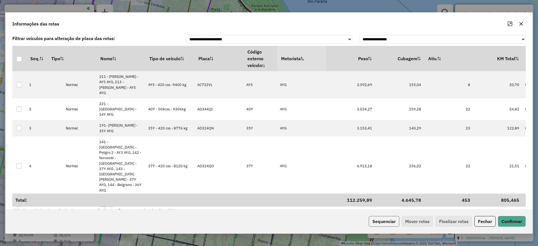
click at [375, 221] on button "Sequenciar" at bounding box center [384, 221] width 31 height 11
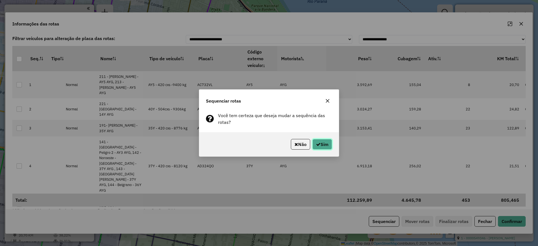
click at [317, 143] on icon "button" at bounding box center [318, 144] width 4 height 4
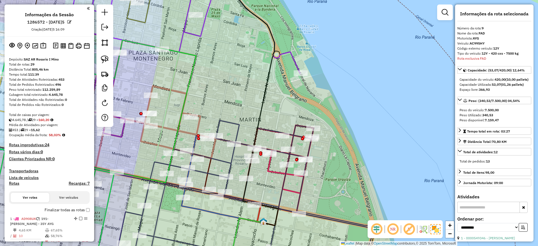
scroll to position [497, 0]
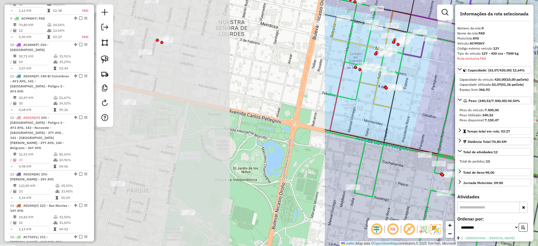
drag, startPoint x: 159, startPoint y: 144, endPoint x: 503, endPoint y: 136, distance: 344.2
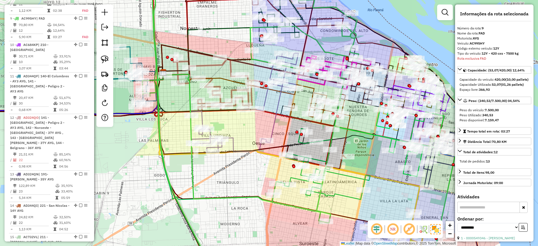
click at [235, 139] on icon at bounding box center [245, 103] width 108 height 100
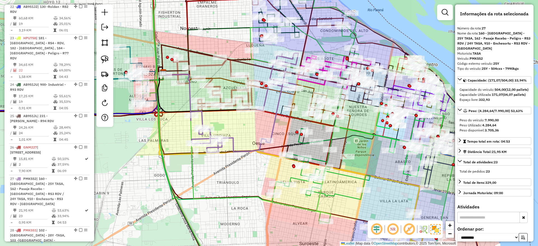
scroll to position [1023, 0]
